Goal: Task Accomplishment & Management: Manage account settings

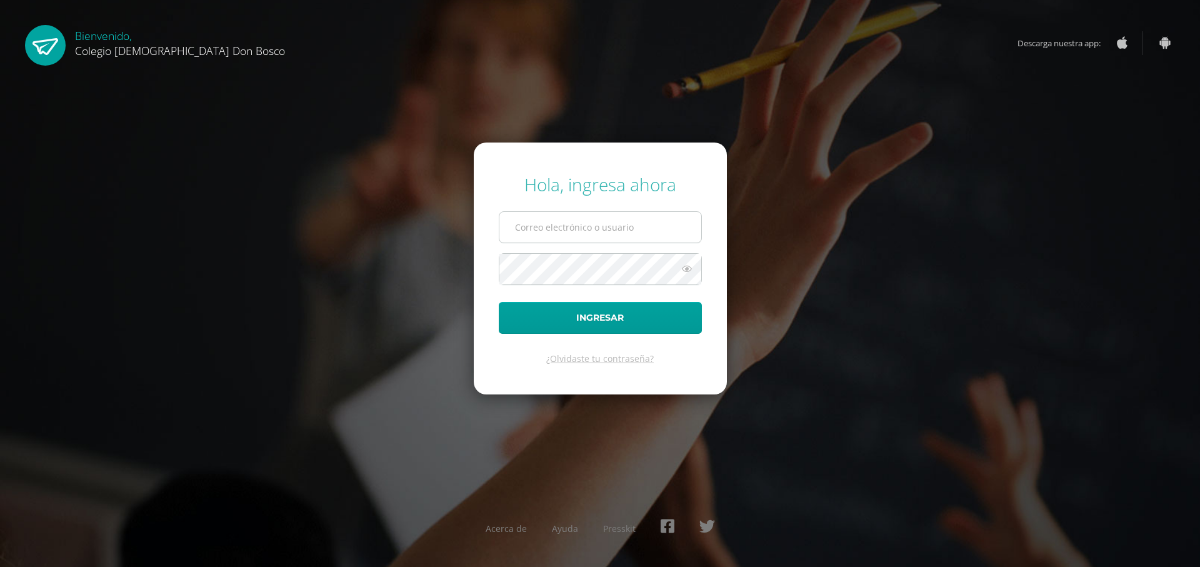
click at [580, 223] on input "text" at bounding box center [600, 227] width 202 height 31
type input "[EMAIL_ADDRESS][DOMAIN_NAME]"
click at [499, 302] on button "Ingresar" at bounding box center [600, 318] width 203 height 32
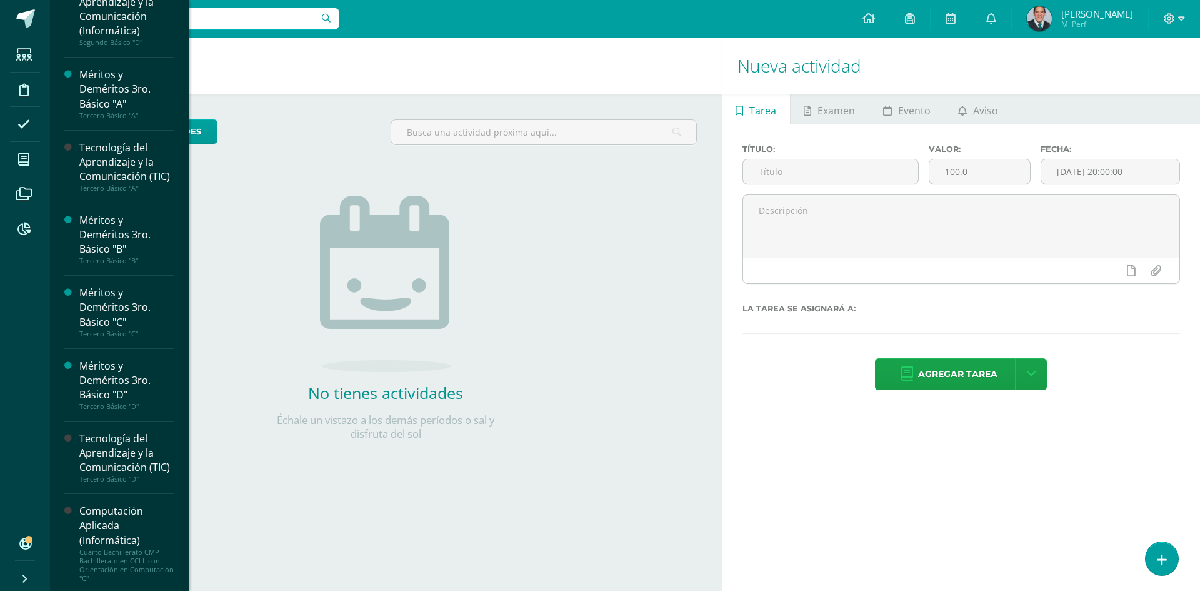
scroll to position [212, 0]
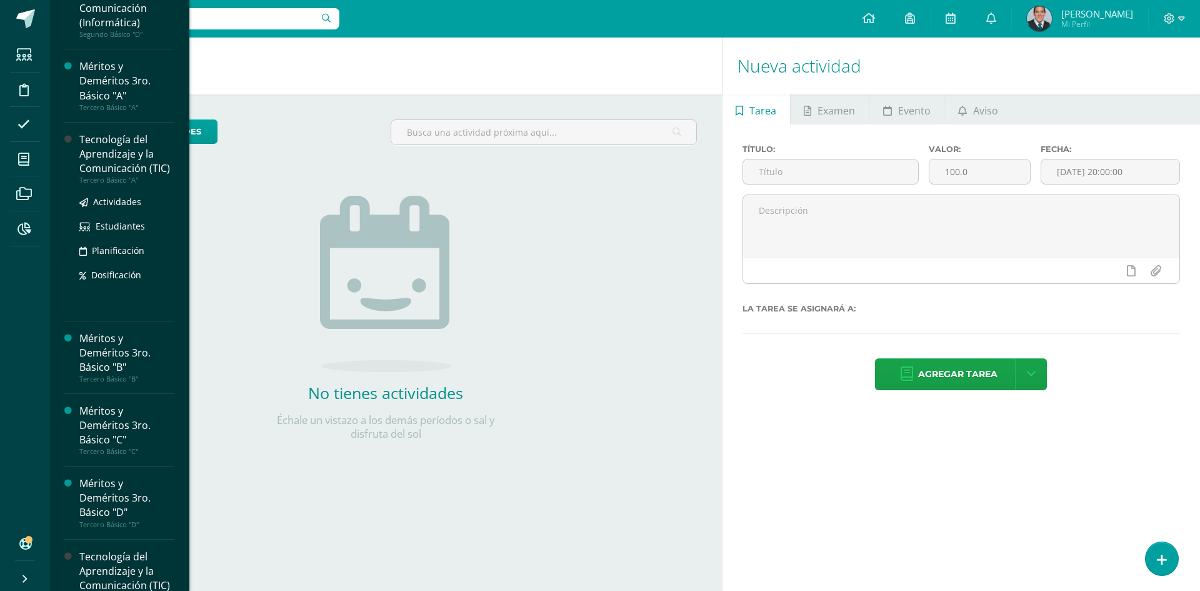
click at [110, 168] on div "Tecnología del Aprendizaje y la Comunicación (TIC)" at bounding box center [126, 153] width 95 height 43
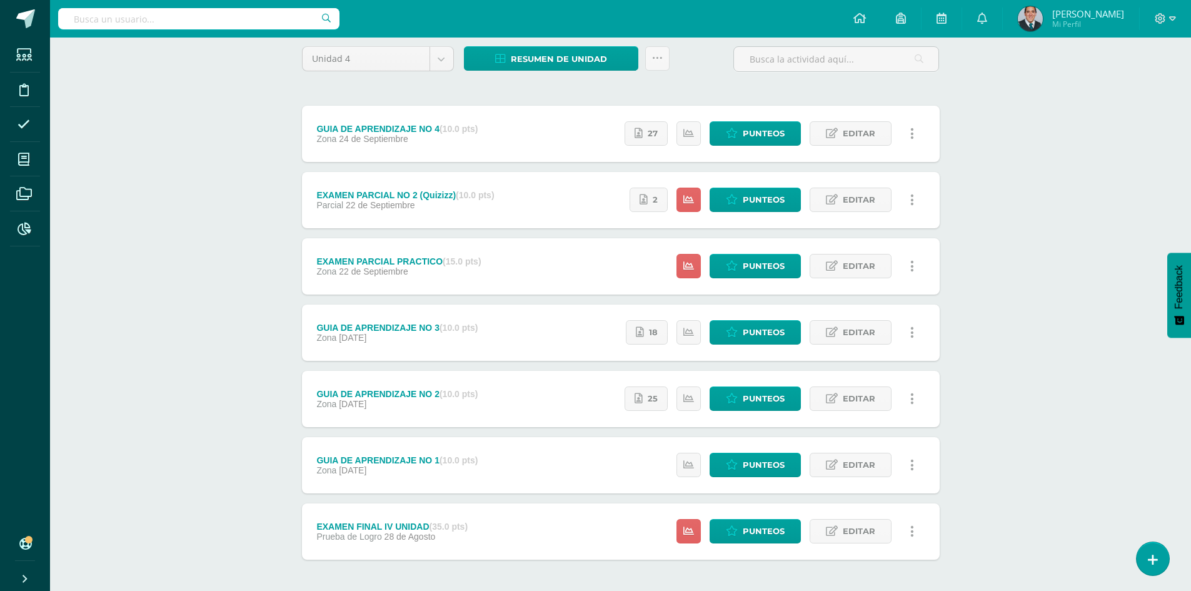
scroll to position [125, 0]
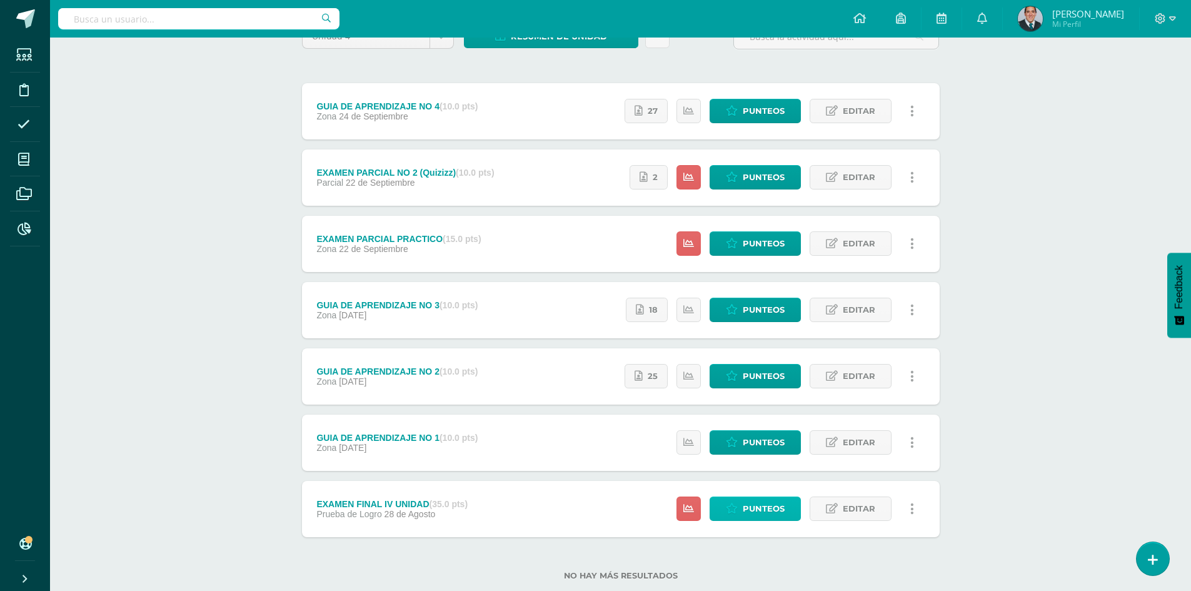
click at [781, 506] on span "Punteos" at bounding box center [763, 508] width 42 height 23
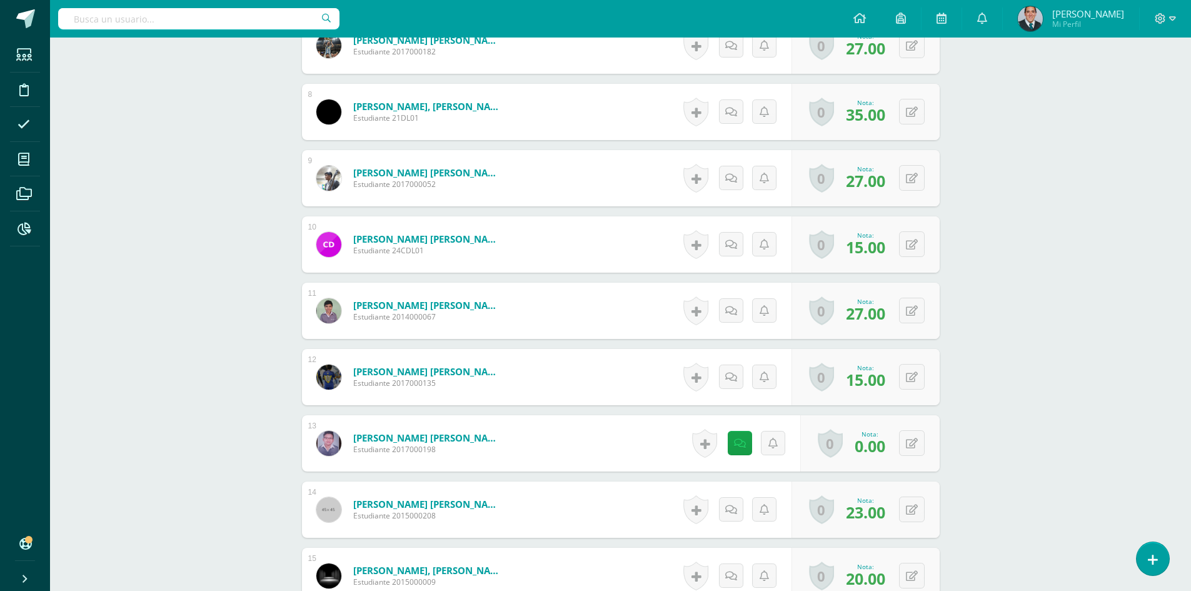
scroll to position [815, 0]
click at [742, 443] on icon at bounding box center [740, 442] width 12 height 11
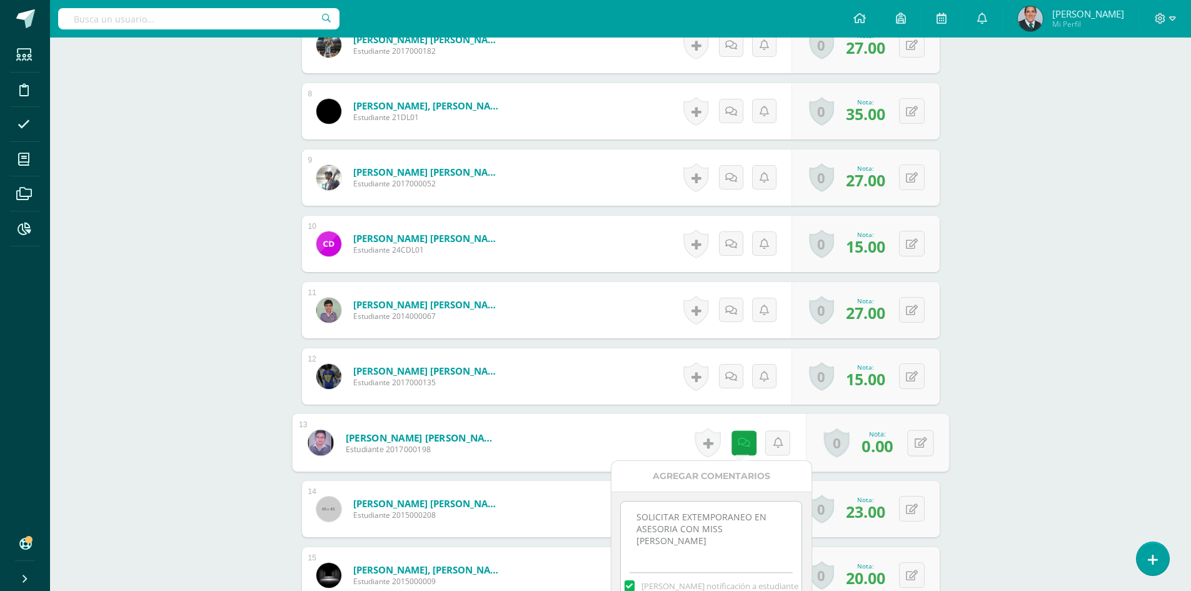
click at [1072, 484] on div "Tecnología del Aprendizaje y la Comunicación (TIC) Tercero Básico "A" Herramien…" at bounding box center [620, 548] width 1141 height 2650
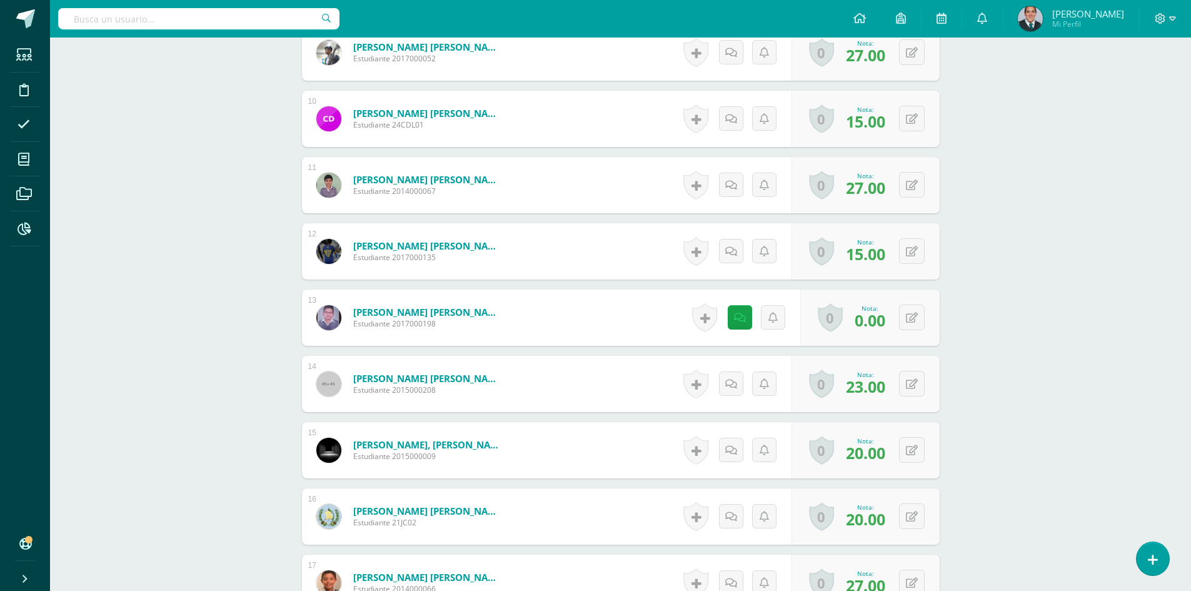
scroll to position [877, 0]
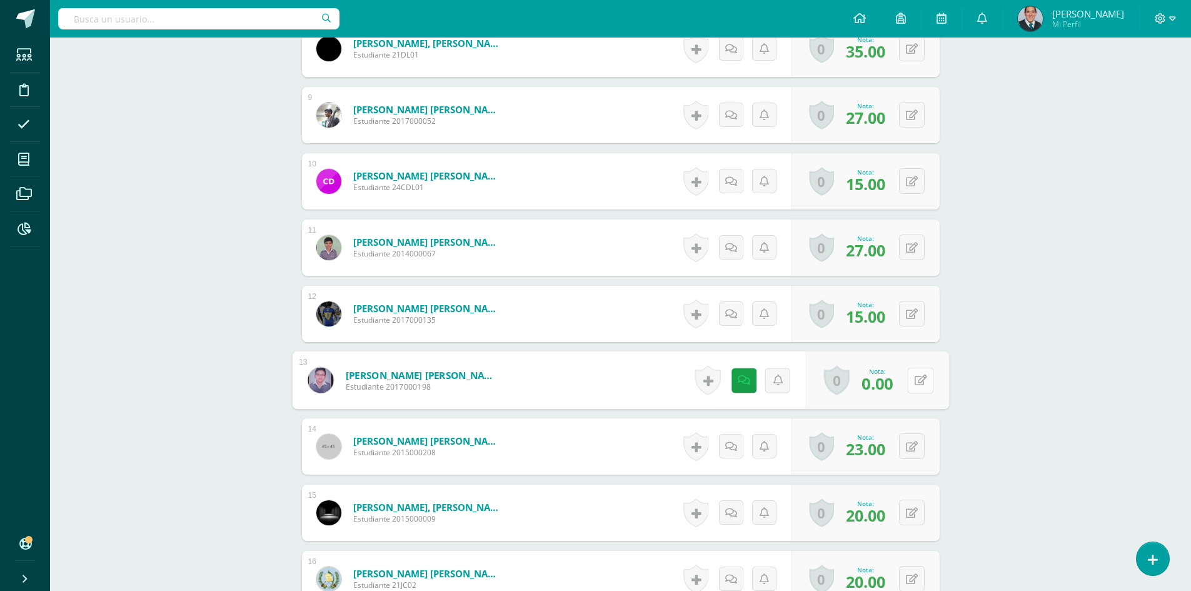
click at [918, 385] on button at bounding box center [920, 380] width 26 height 26
type input "20"
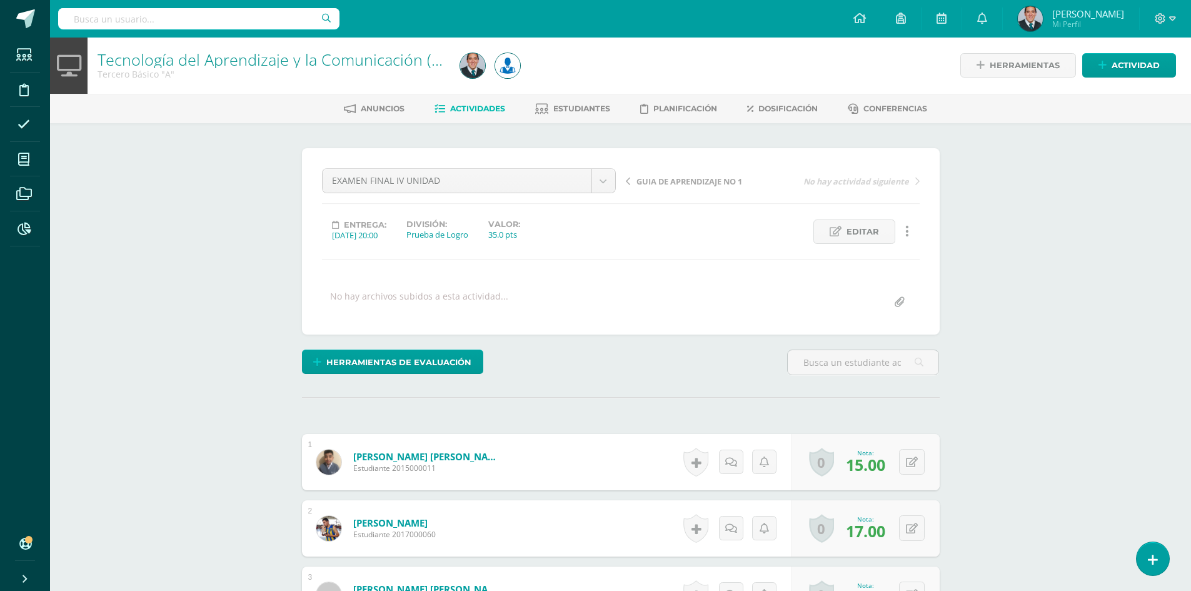
scroll to position [0, 0]
click at [345, 64] on link "Tecnología del Aprendizaje y la Comunicación (TIC)" at bounding box center [277, 59] width 360 height 21
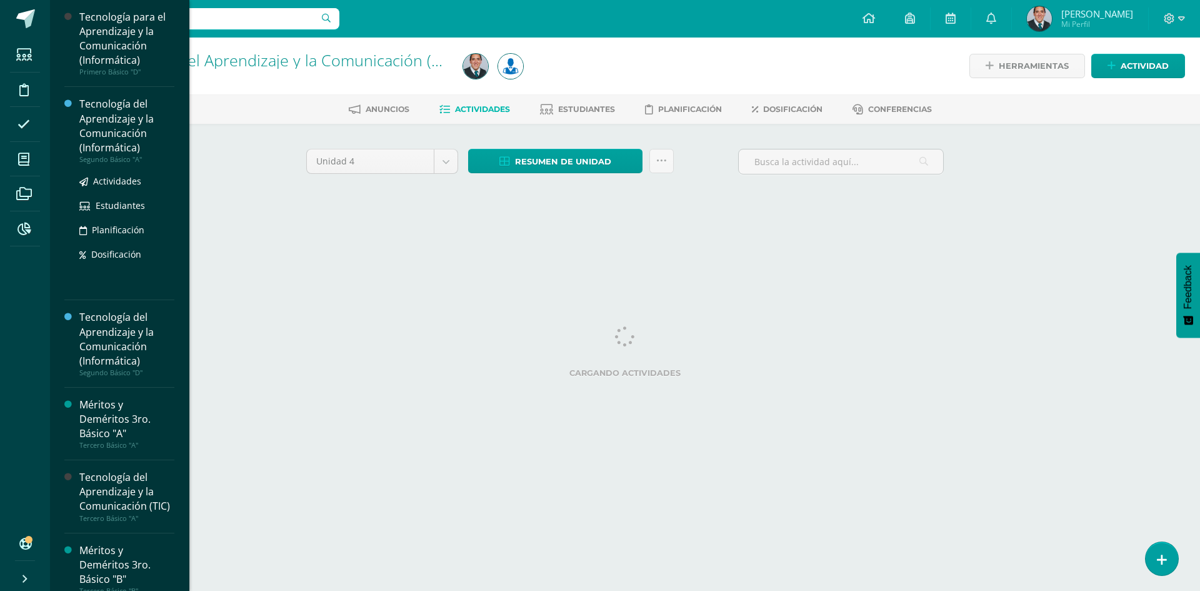
click at [114, 120] on div "Tecnología del Aprendizaje y la Comunicación (Informática)" at bounding box center [126, 125] width 95 height 57
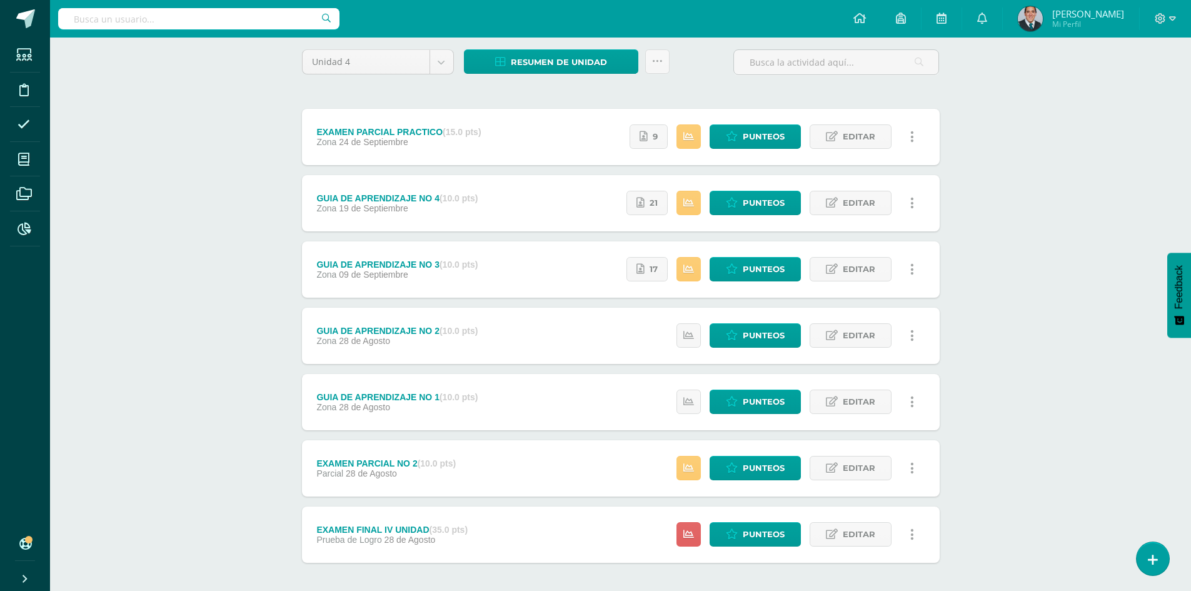
scroll to position [92, 0]
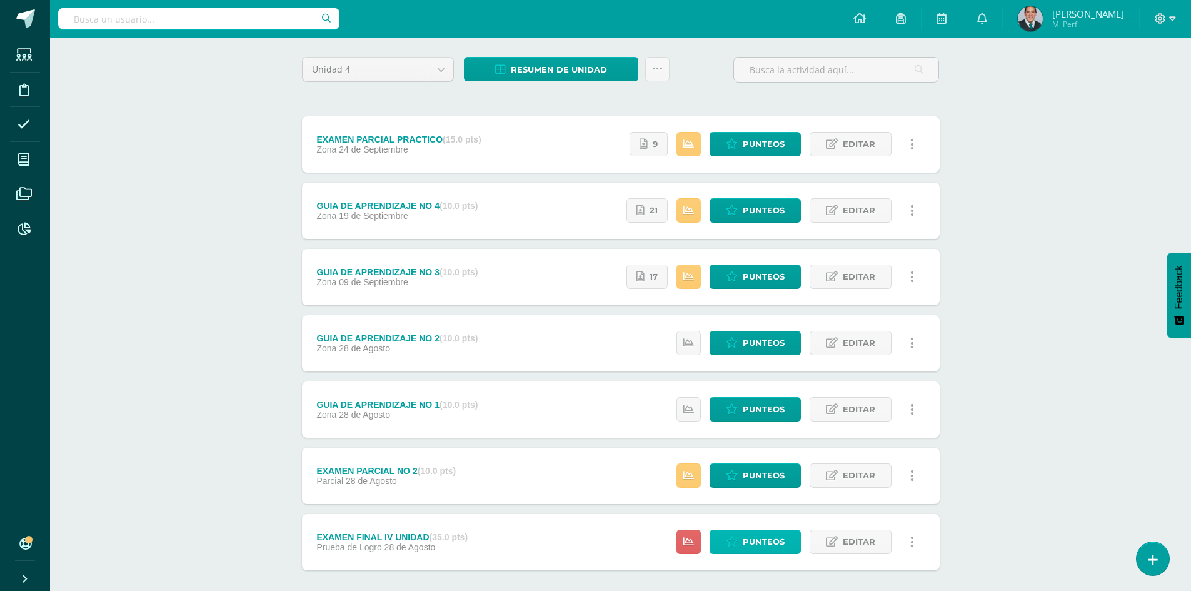
click at [787, 542] on link "Punteos" at bounding box center [754, 541] width 91 height 24
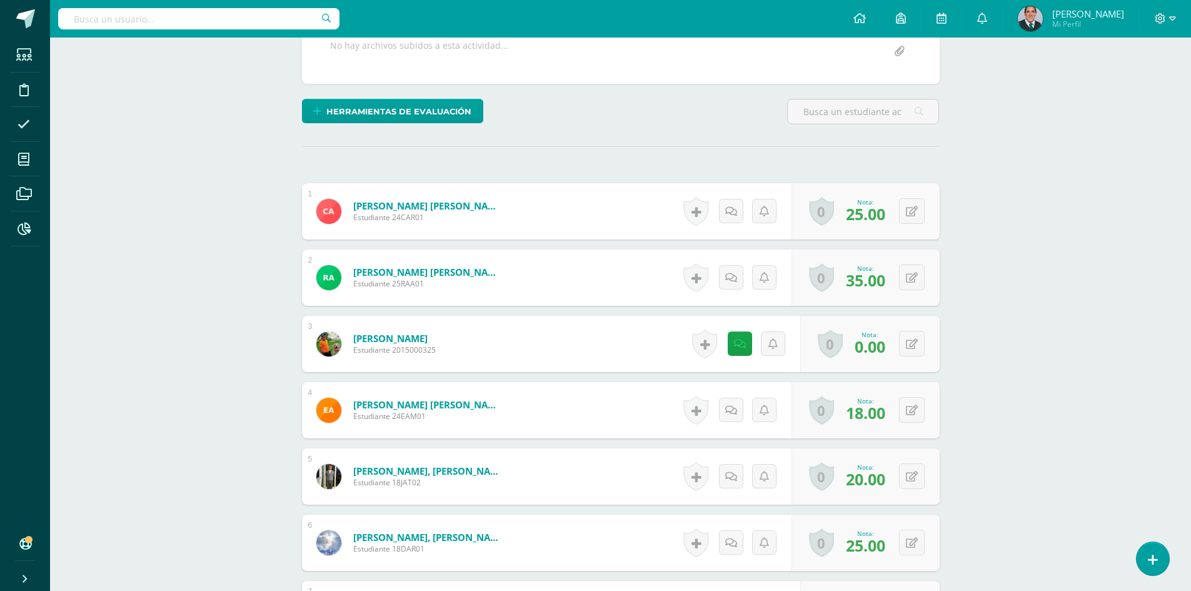
scroll to position [252, 0]
click at [918, 335] on button at bounding box center [920, 343] width 26 height 26
type input "25"
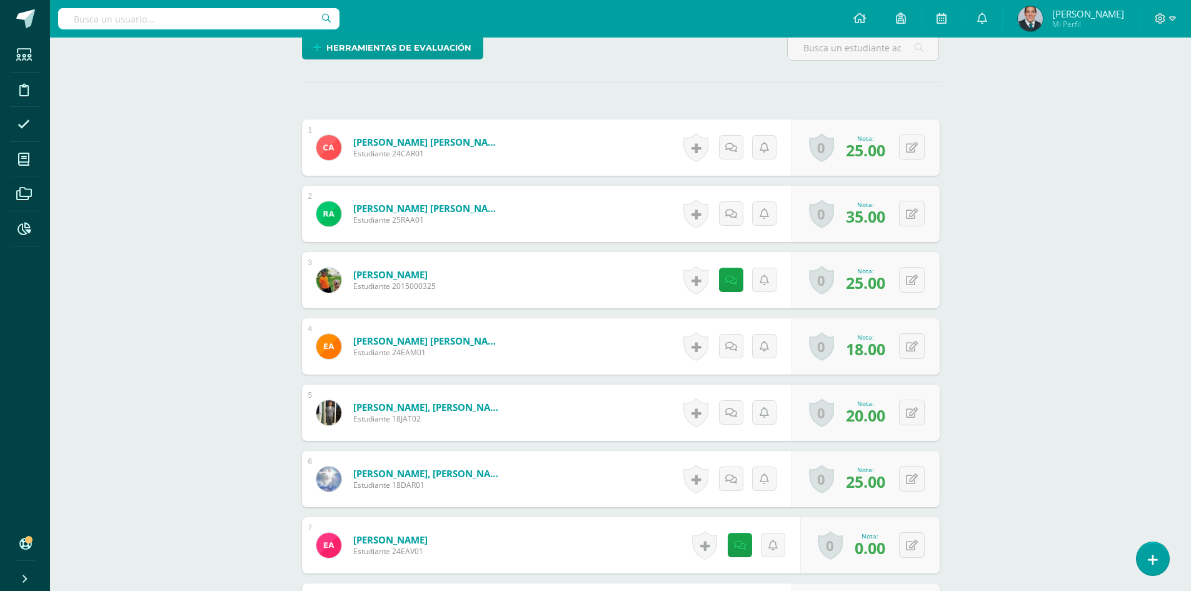
scroll to position [377, 0]
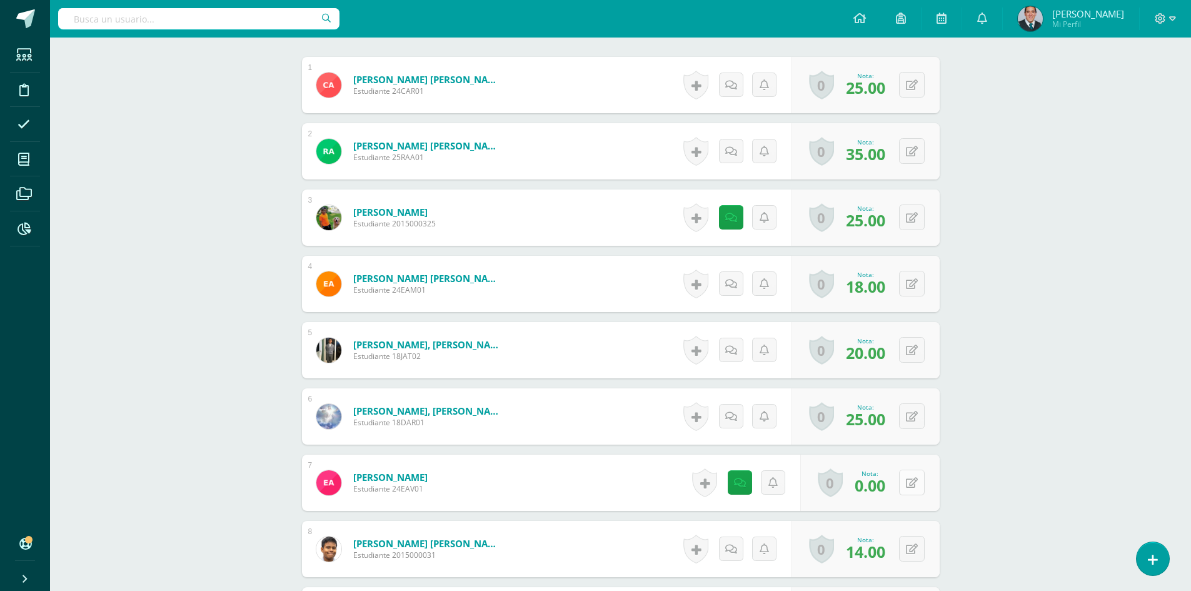
click at [913, 480] on icon at bounding box center [912, 482] width 12 height 11
type input "10"
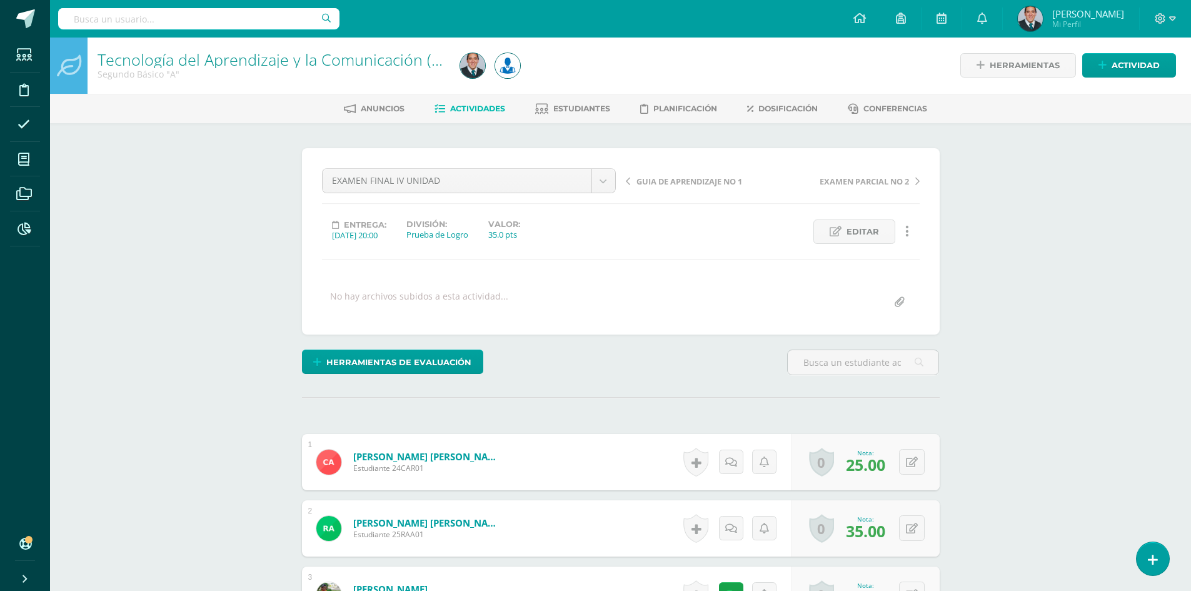
scroll to position [0, 0]
click at [295, 69] on div "Segundo Básico "A"" at bounding box center [270, 75] width 347 height 12
click at [297, 69] on div "Segundo Básico "A"" at bounding box center [270, 75] width 347 height 12
click at [297, 66] on link "Tecnología del Aprendizaje y la Comunicación (Informática)" at bounding box center [306, 59] width 418 height 21
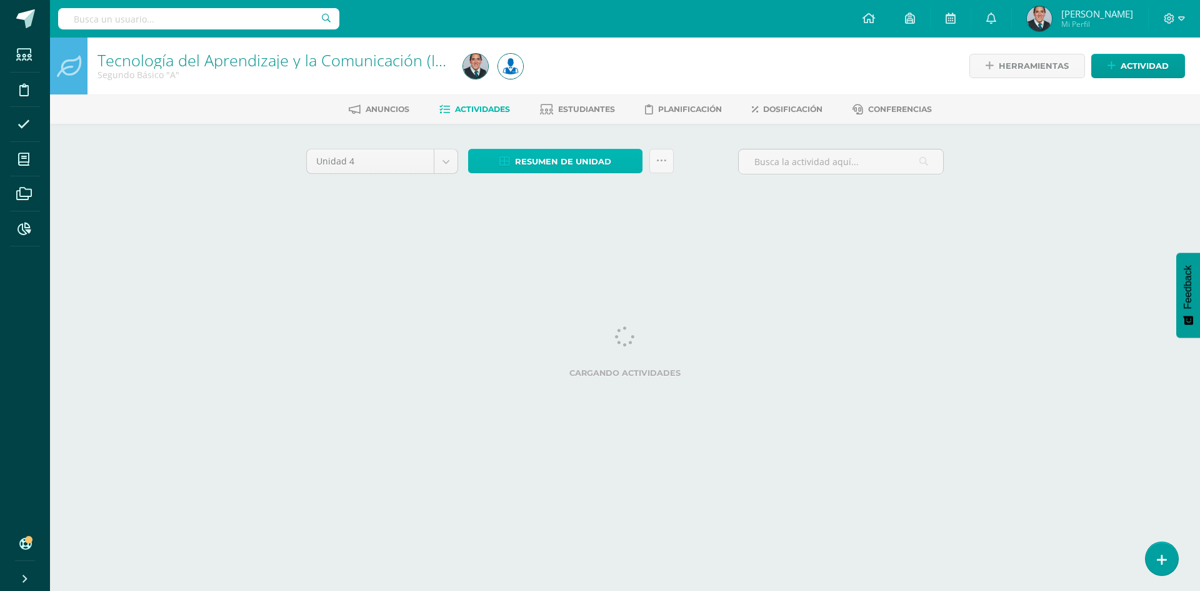
click at [582, 168] on span "Resumen de unidad" at bounding box center [563, 161] width 96 height 23
click at [579, 79] on link "Descargar como HTML" at bounding box center [555, 80] width 133 height 19
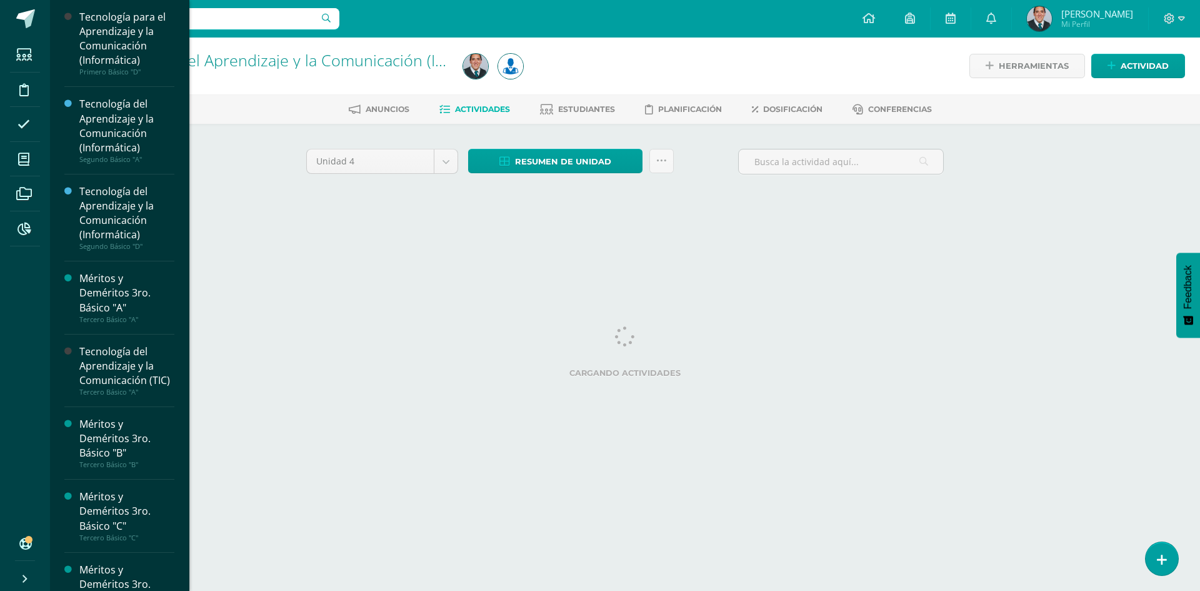
drag, startPoint x: 182, startPoint y: 156, endPoint x: 177, endPoint y: 229, distance: 73.3
click at [181, 227] on div "Tecnología para el Aprendizaje y la Comunicación (Informática) Primero Básico "…" at bounding box center [119, 295] width 140 height 591
click at [136, 377] on div "Tecnología del Aprendizaje y la Comunicación (TIC)" at bounding box center [126, 365] width 95 height 43
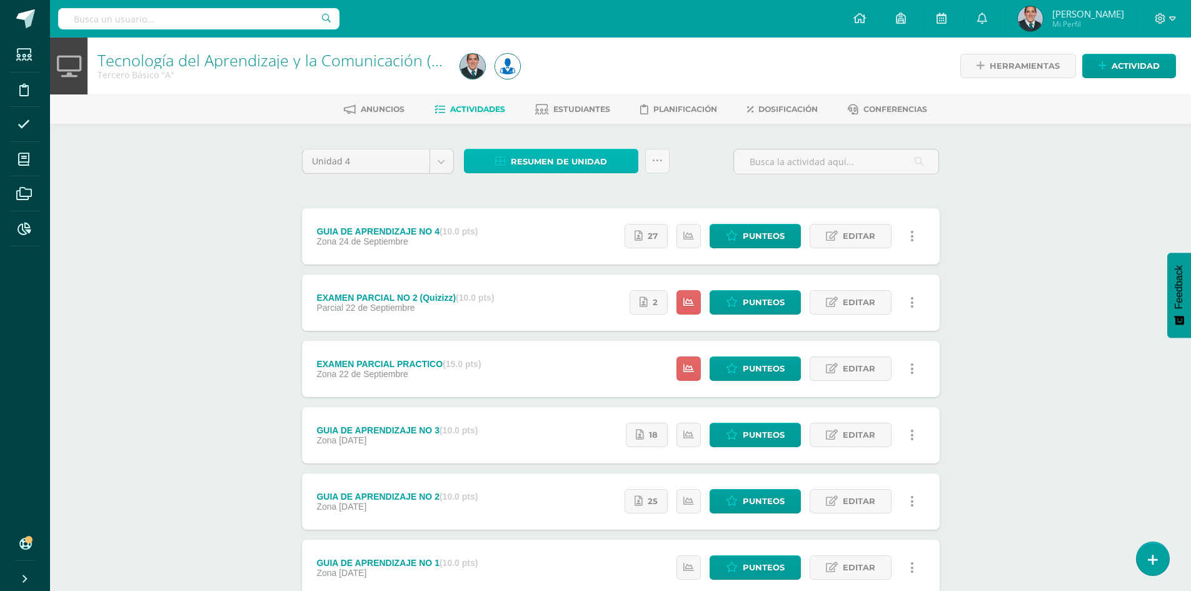
click at [534, 165] on span "Resumen de unidad" at bounding box center [559, 161] width 96 height 23
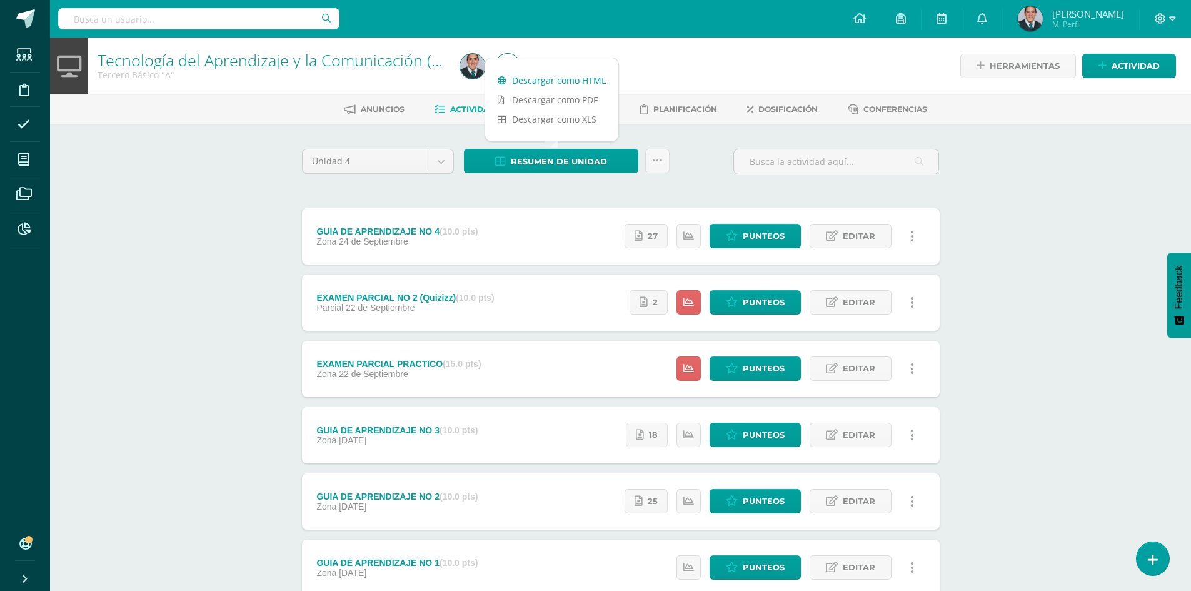
click at [555, 74] on link "Descargar como HTML" at bounding box center [551, 80] width 133 height 19
click at [1087, 400] on div "Tecnología del Aprendizaje y la Comunicación (TIC) Tercero Básico "A" Herramien…" at bounding box center [620, 390] width 1141 height 707
click at [1169, 20] on icon at bounding box center [1172, 18] width 7 height 11
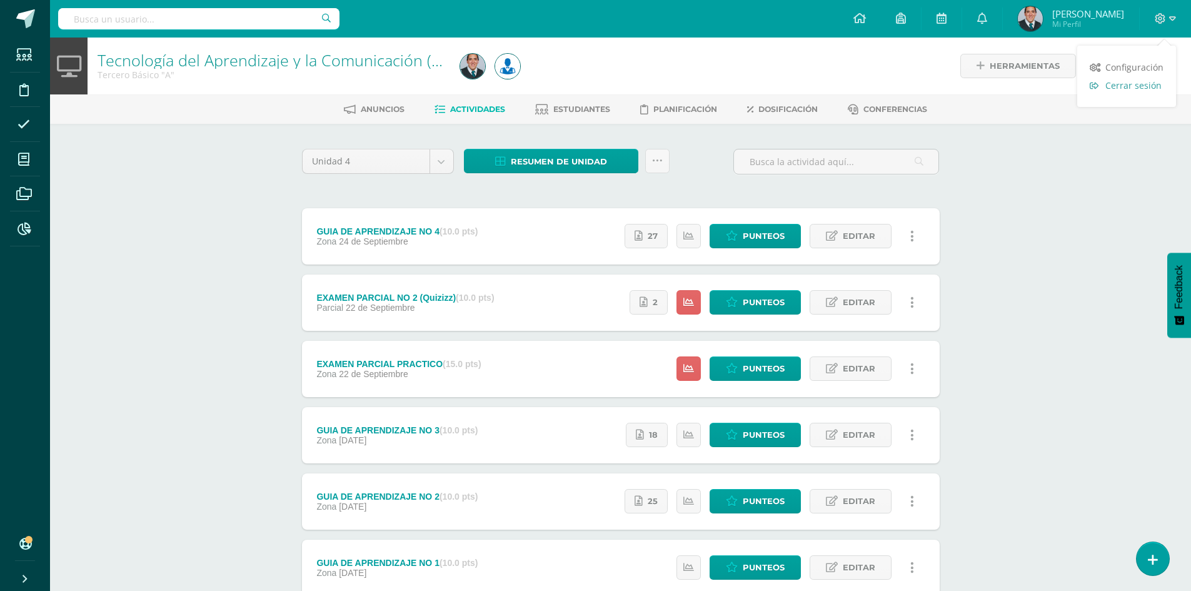
click at [1144, 84] on span "Cerrar sesión" at bounding box center [1133, 85] width 56 height 12
